Goal: Navigation & Orientation: Go to known website

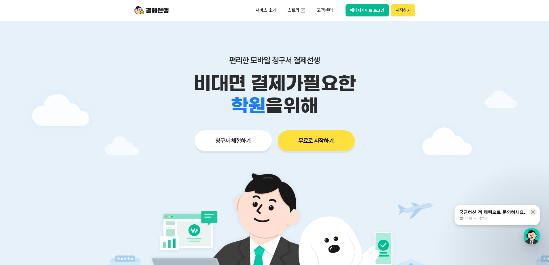
click at [380, 13] on button "매니저사이트 로그인" at bounding box center [368, 10] width 44 height 12
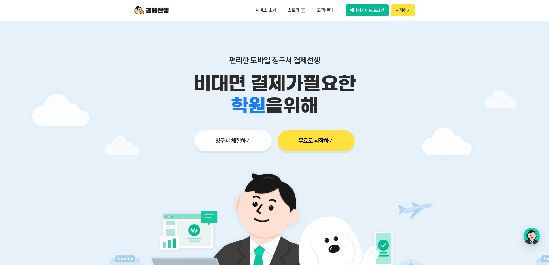
click at [360, 17] on div "서비스 소개 스토리 고객센터 매니저사이트 로그인 시작하기" at bounding box center [274, 10] width 295 height 21
click at [370, 12] on button "매니저사이트 로그인" at bounding box center [368, 10] width 44 height 12
click at [153, 9] on img at bounding box center [151, 10] width 35 height 11
click at [362, 9] on button "매니저사이트 로그인" at bounding box center [368, 10] width 44 height 12
